Goal: Transaction & Acquisition: Subscribe to service/newsletter

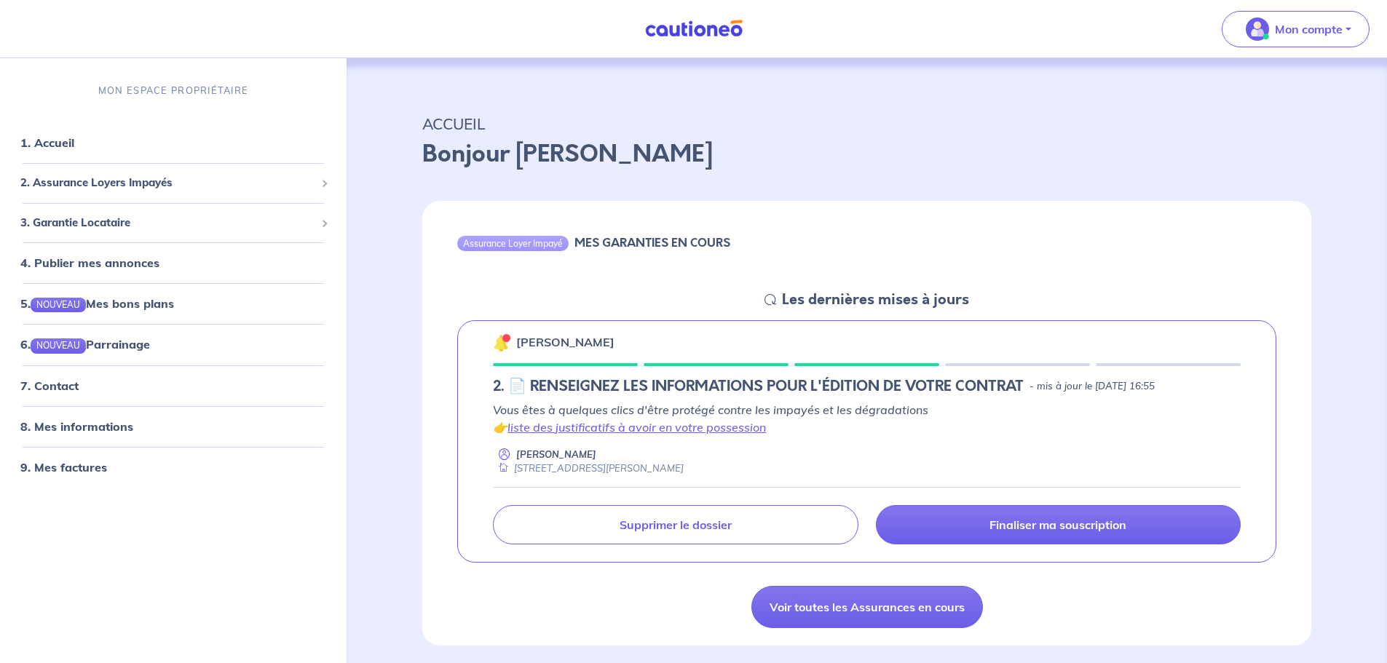
scroll to position [73, 0]
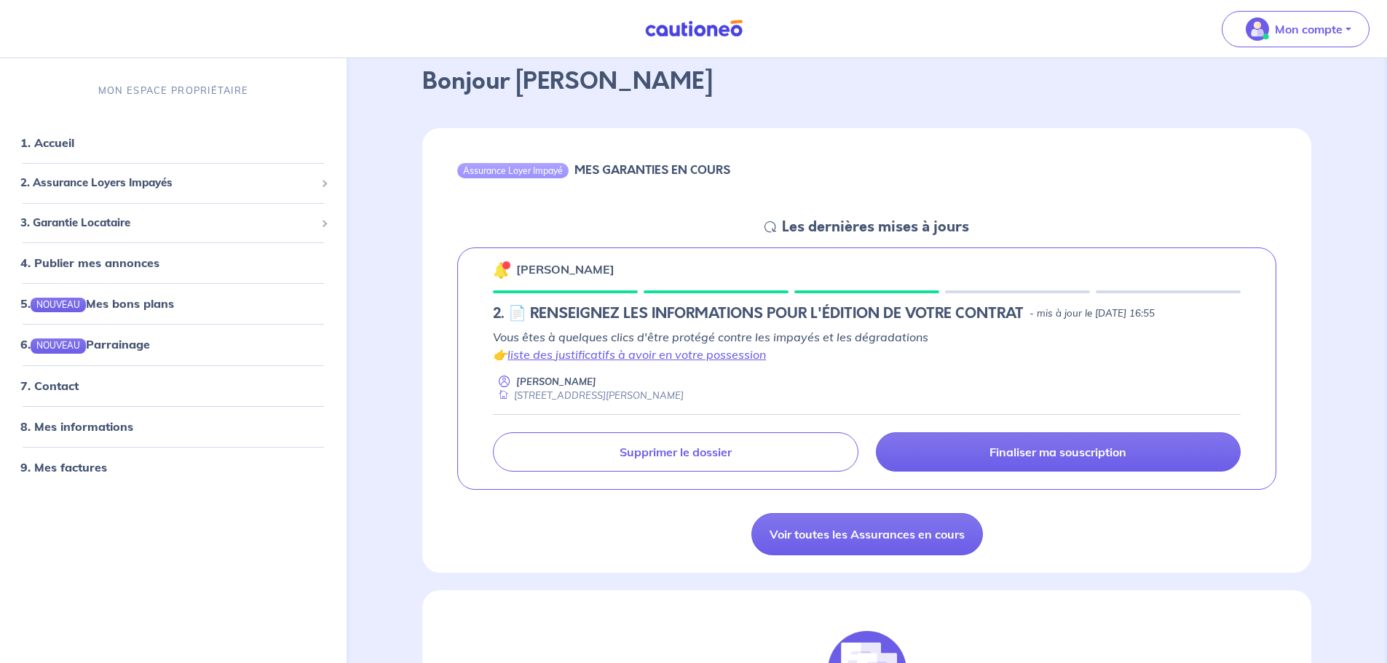
click at [882, 375] on div "[PERSON_NAME] [STREET_ADDRESS][PERSON_NAME]" at bounding box center [867, 389] width 748 height 28
click at [854, 371] on div "Vous êtes à quelques clics d'être protégé contre les impayés et les dégradation…" at bounding box center [867, 365] width 748 height 75
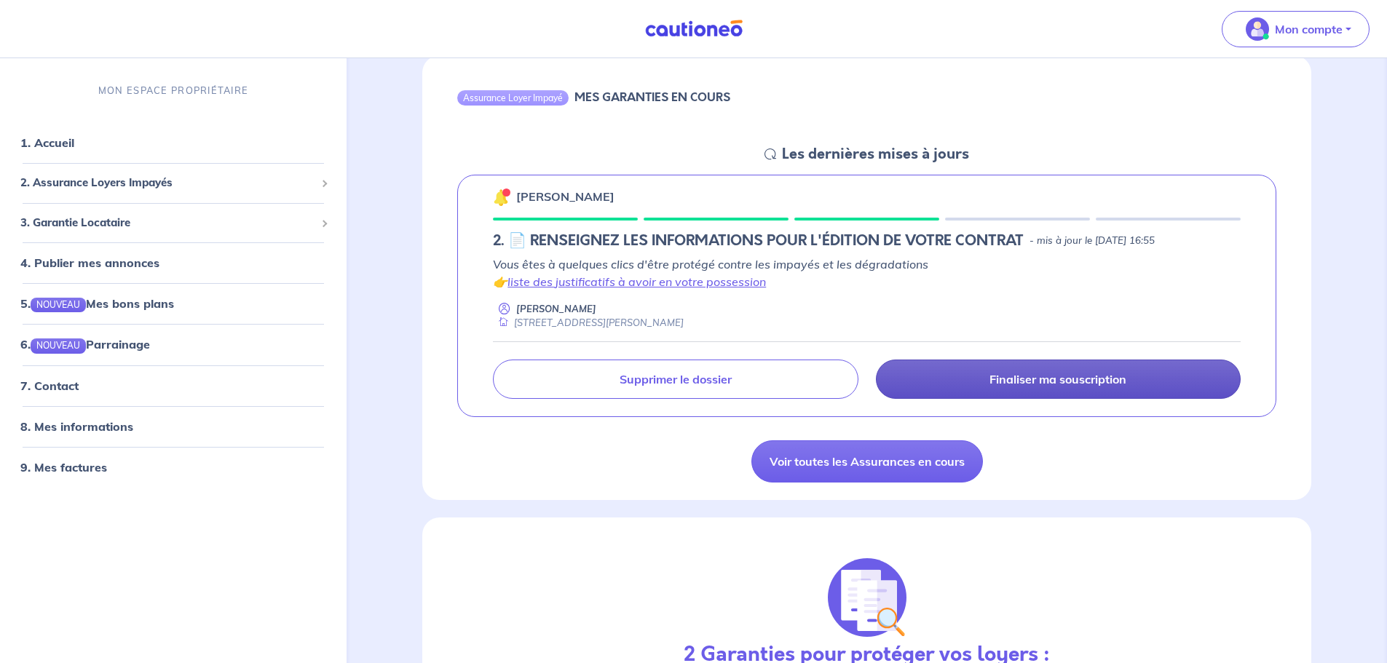
click at [997, 389] on link "Finaliser ma souscription" at bounding box center [1058, 379] width 365 height 39
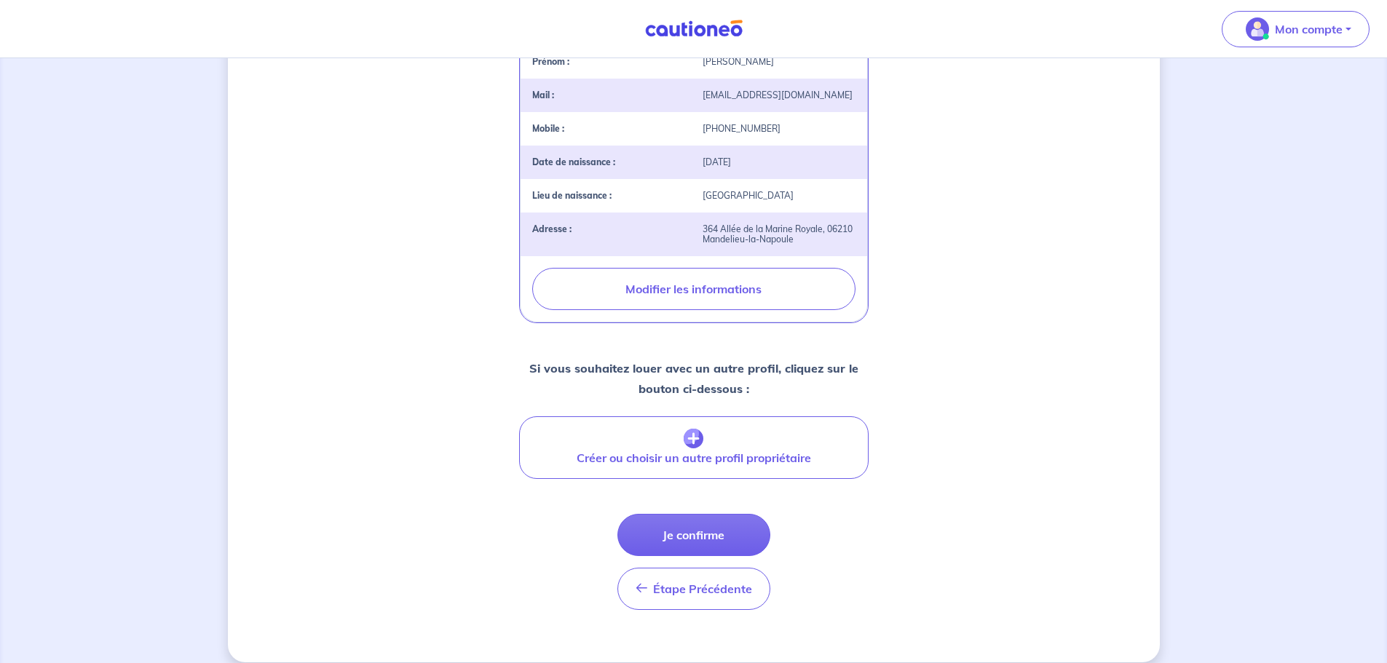
scroll to position [417, 0]
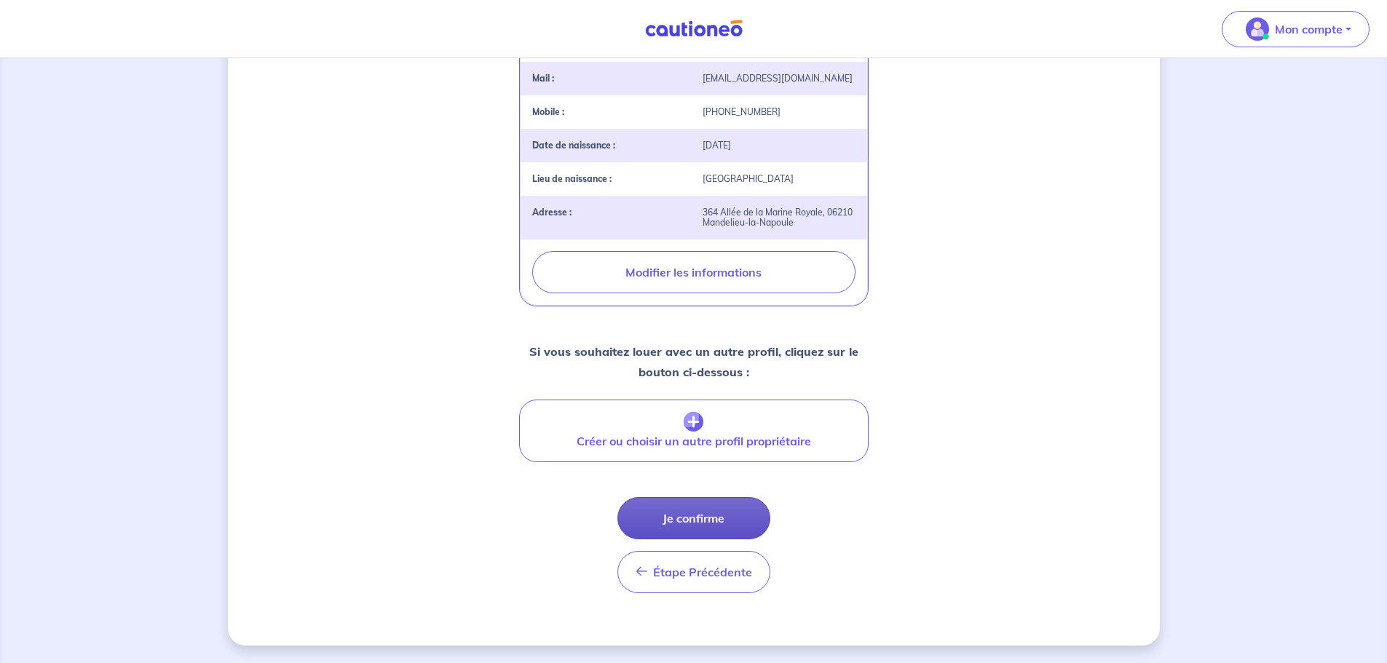
click at [700, 515] on button "Je confirme" at bounding box center [693, 518] width 153 height 42
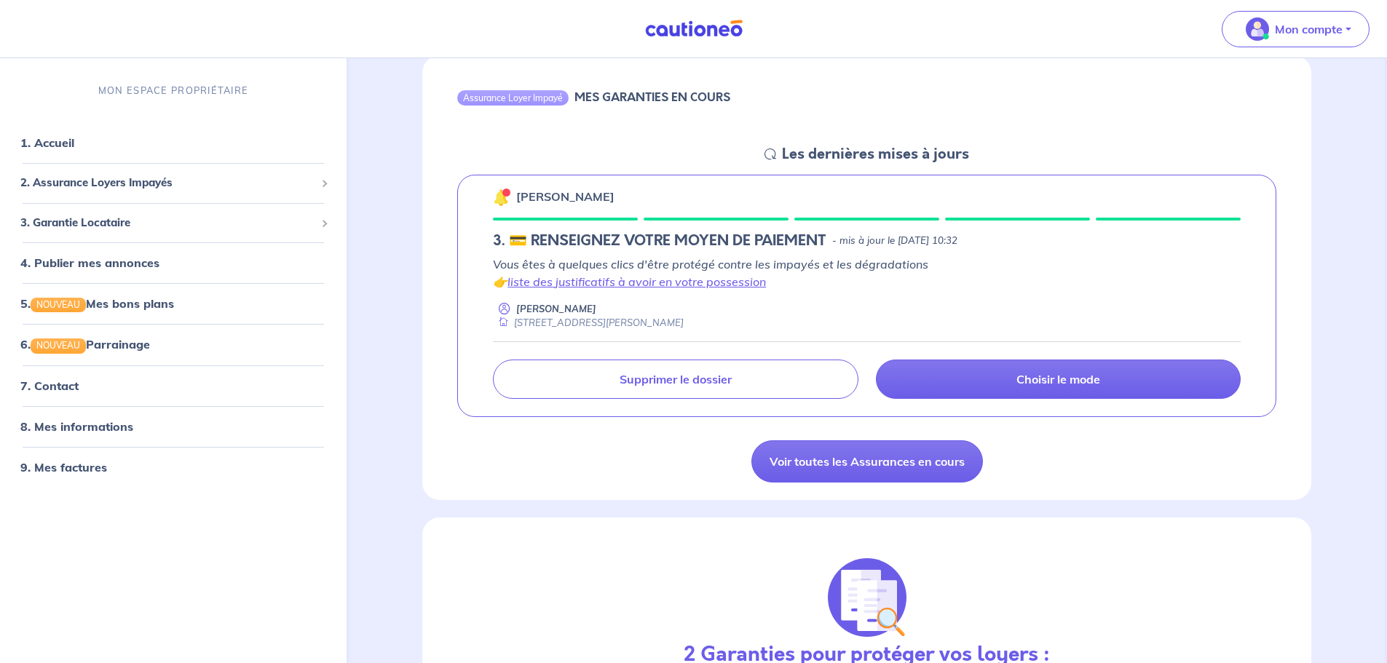
scroll to position [291, 0]
